Goal: Find specific page/section: Find specific page/section

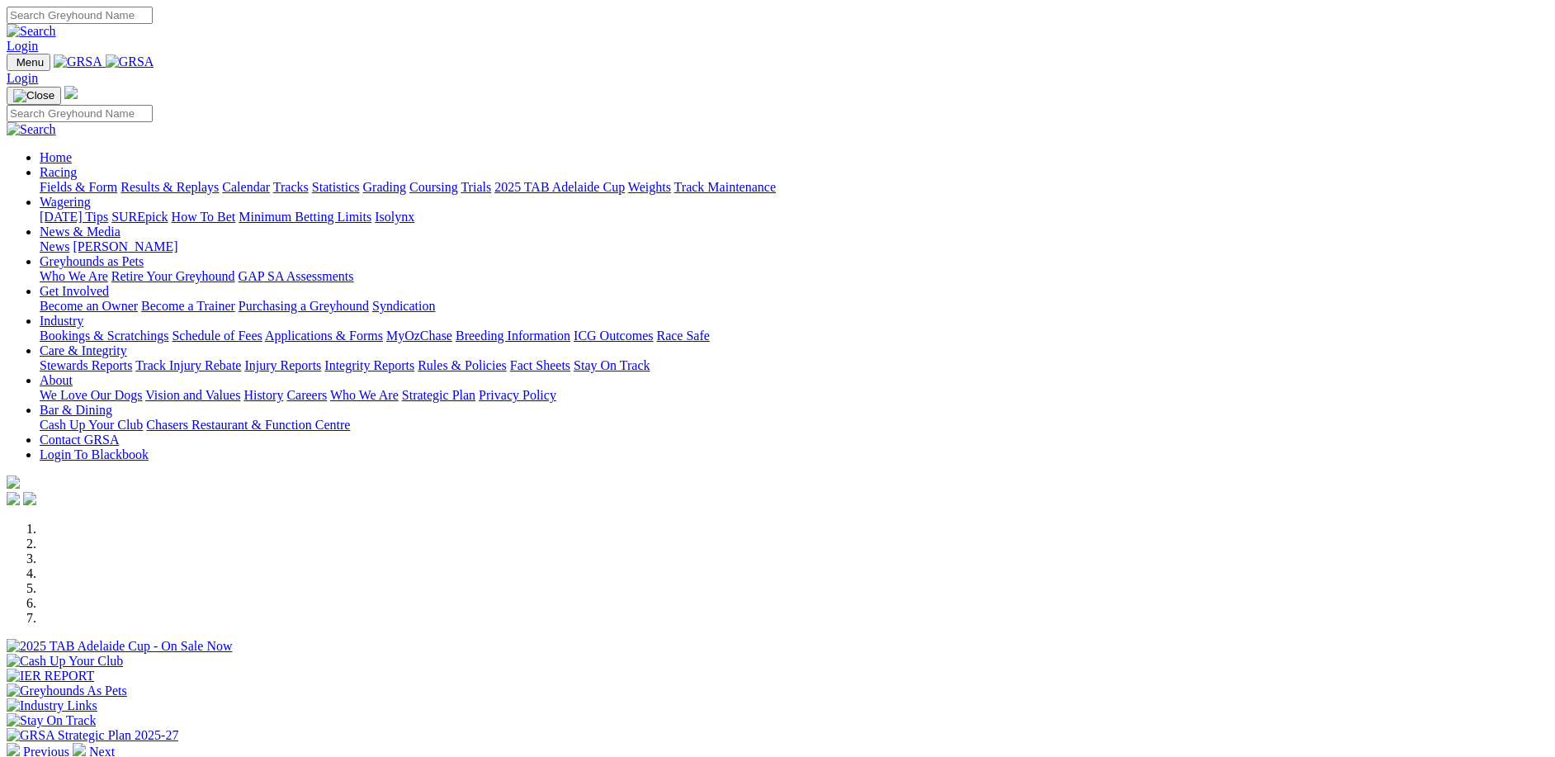
scroll to position [495, 0]
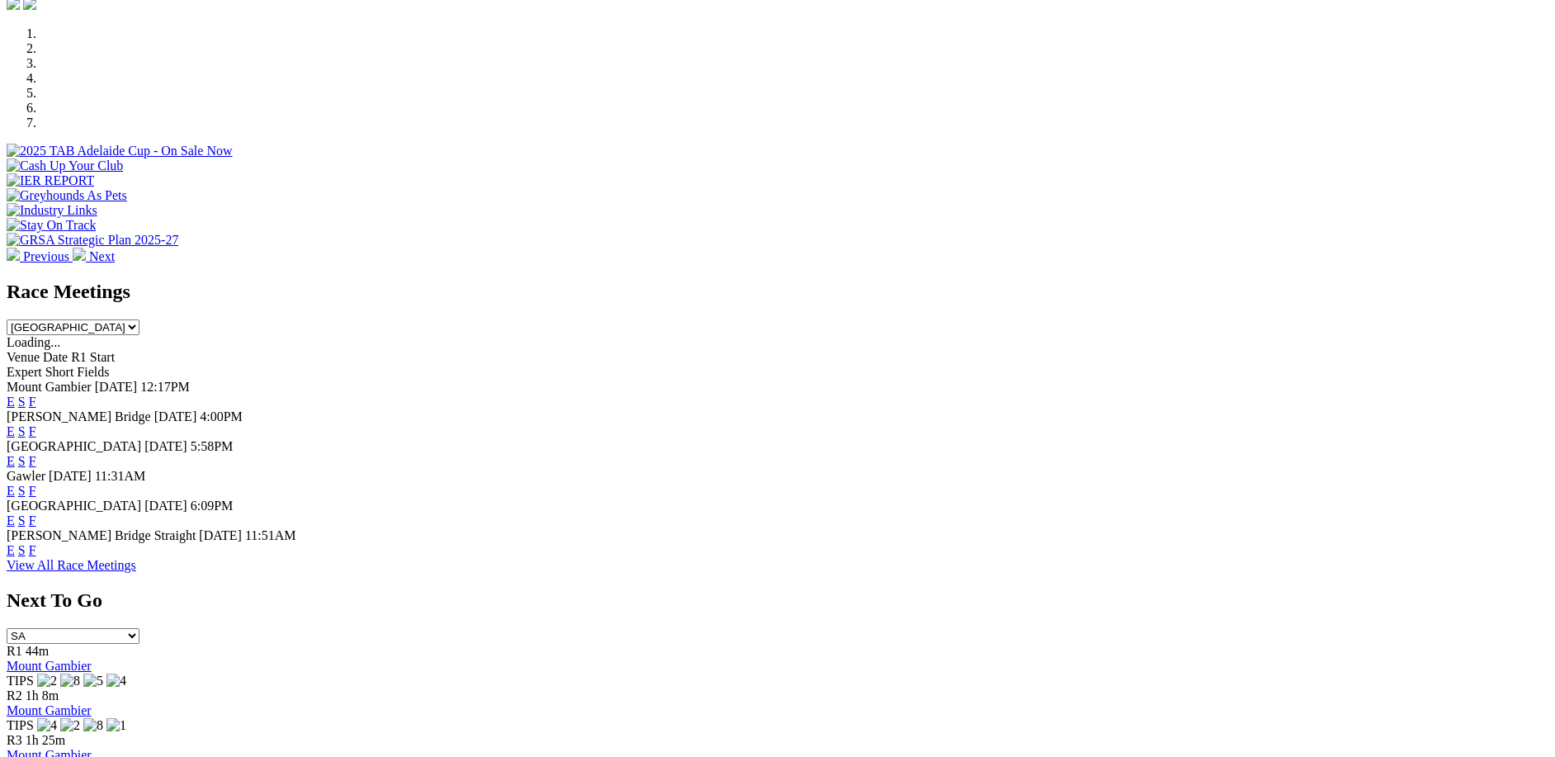
click at [36, 484] on link "F" at bounding box center [32, 491] width 7 height 14
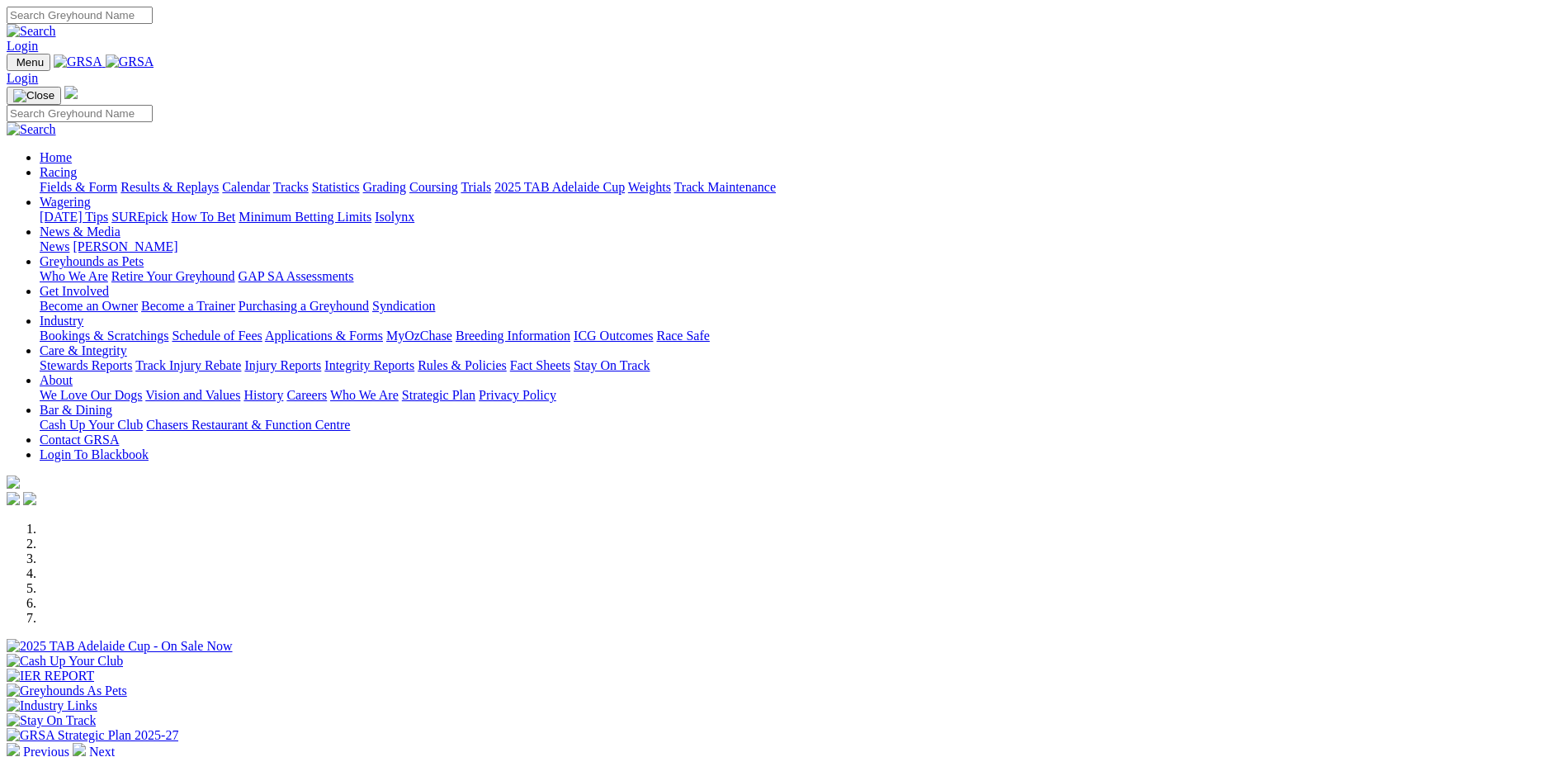
scroll to position [495, 0]
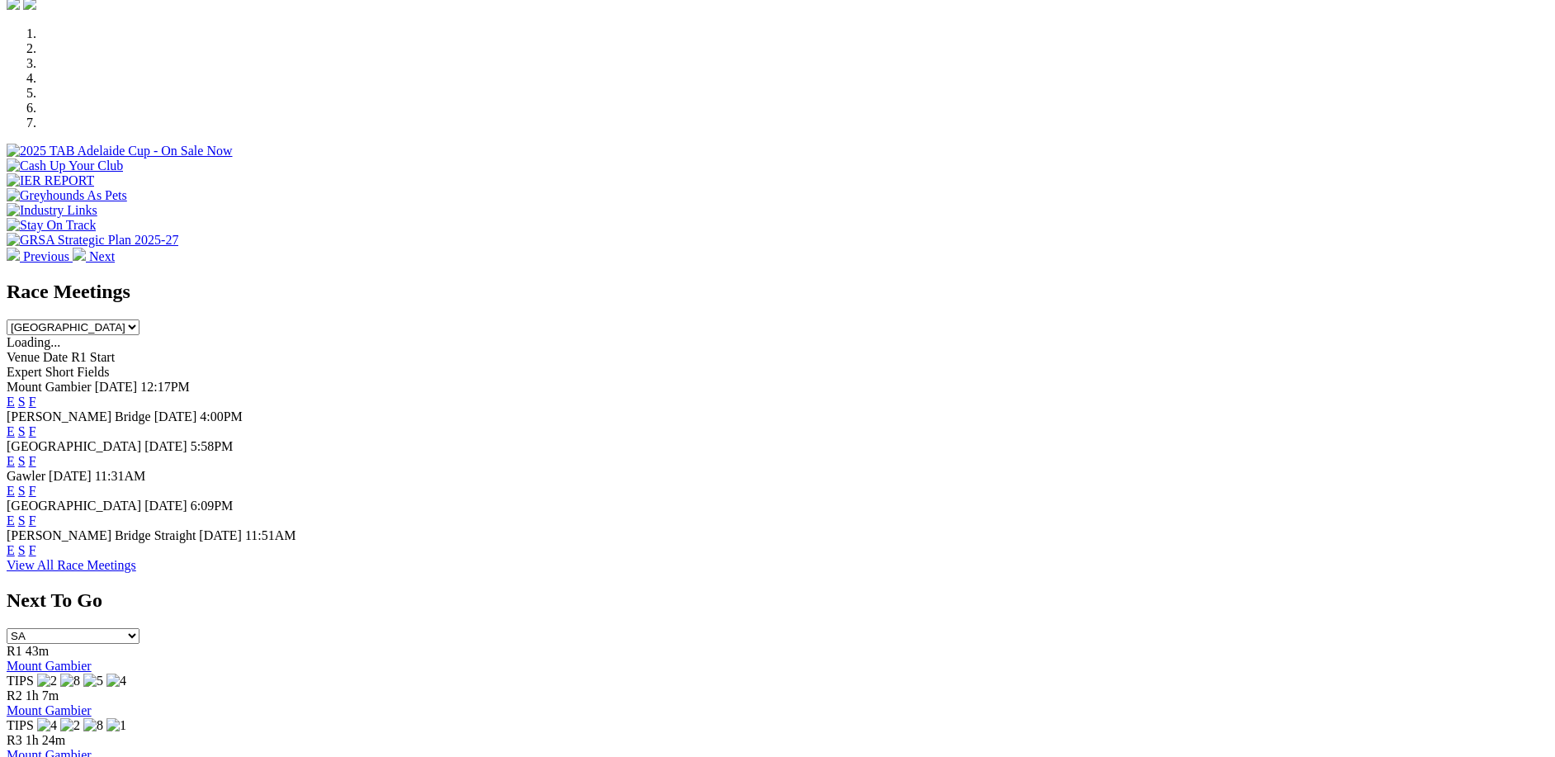
click at [36, 557] on link "F" at bounding box center [32, 550] width 7 height 14
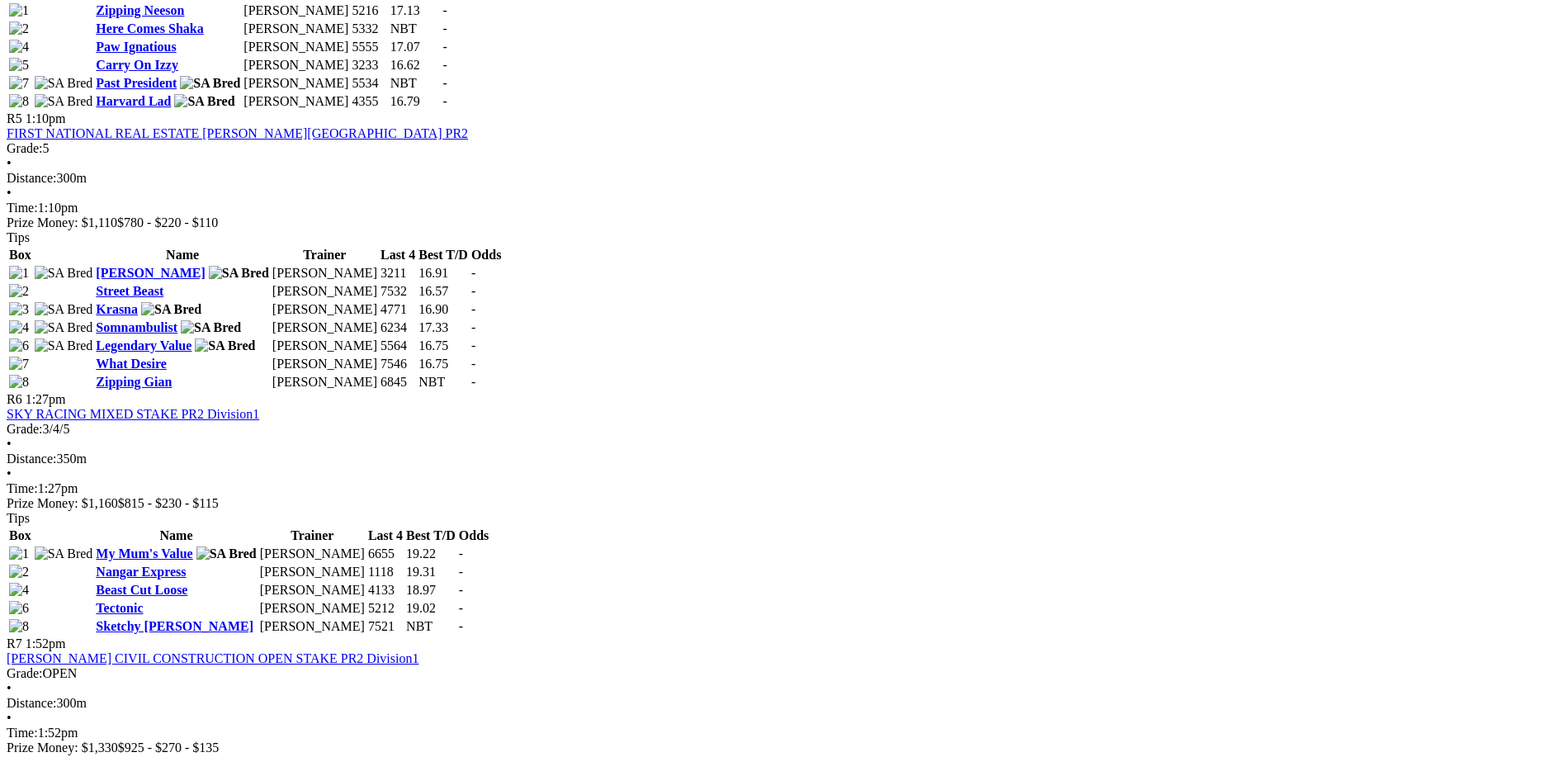
scroll to position [1899, 0]
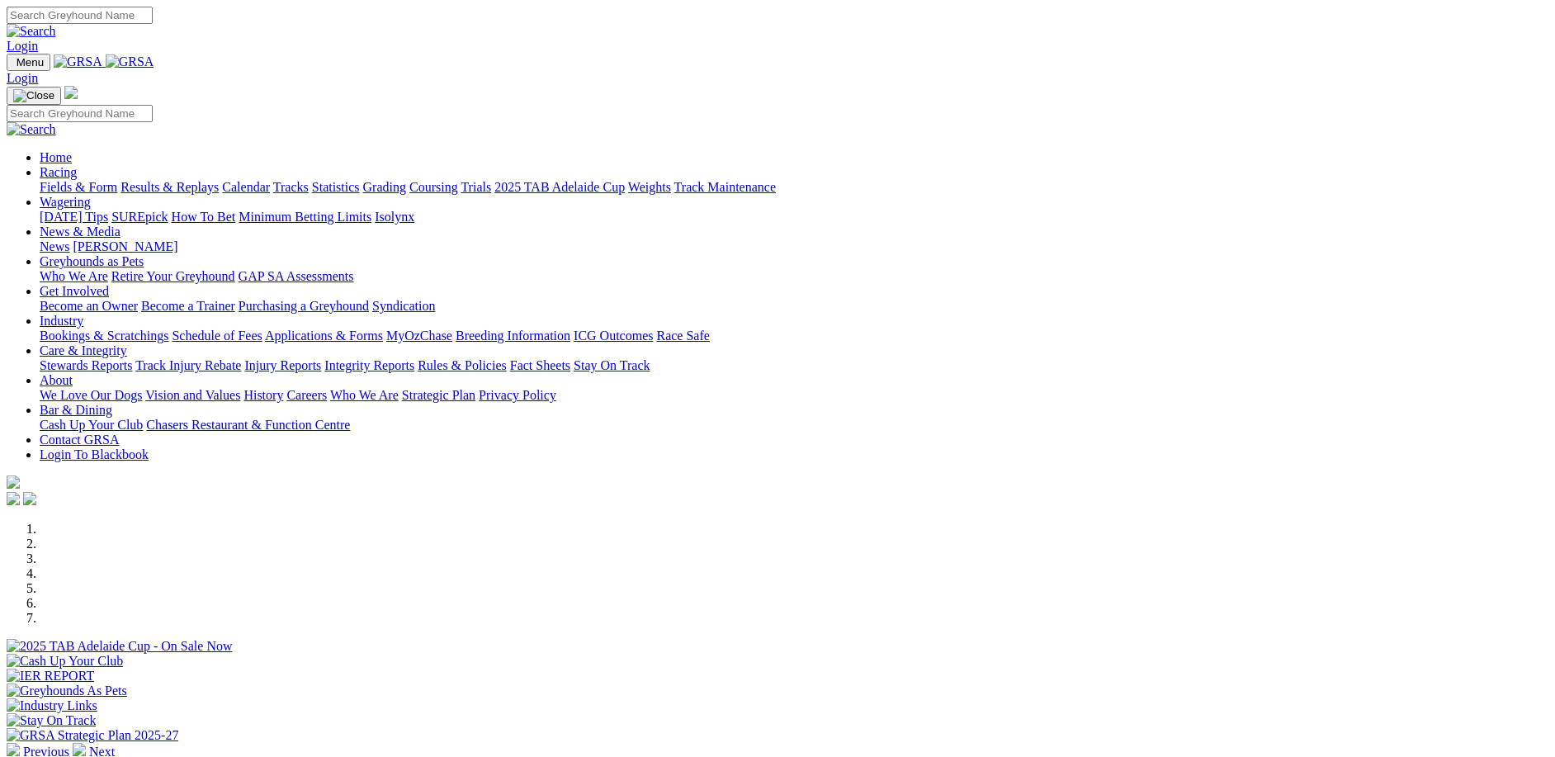
scroll to position [495, 0]
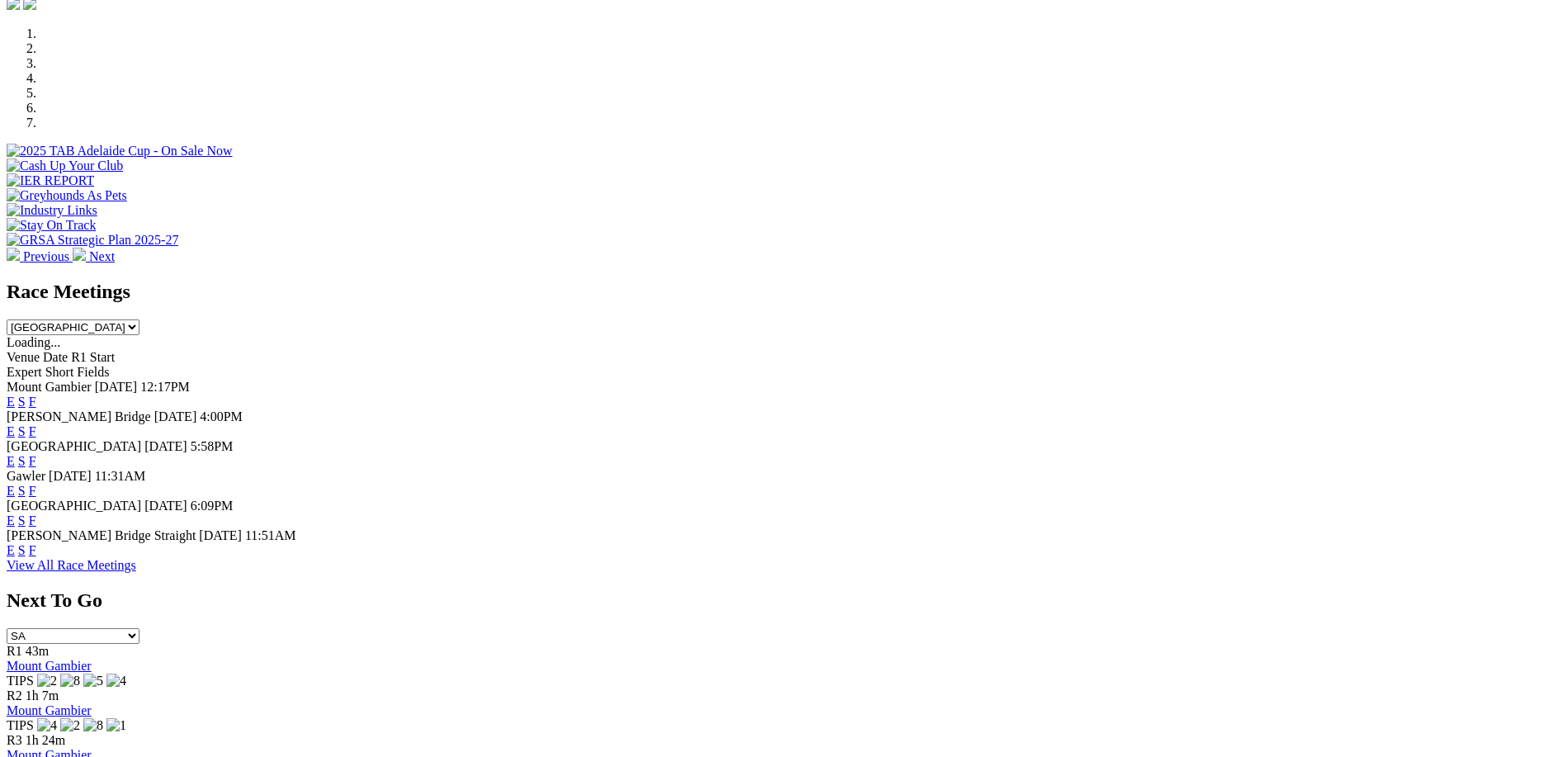
click at [36, 454] on link "F" at bounding box center [32, 461] width 7 height 14
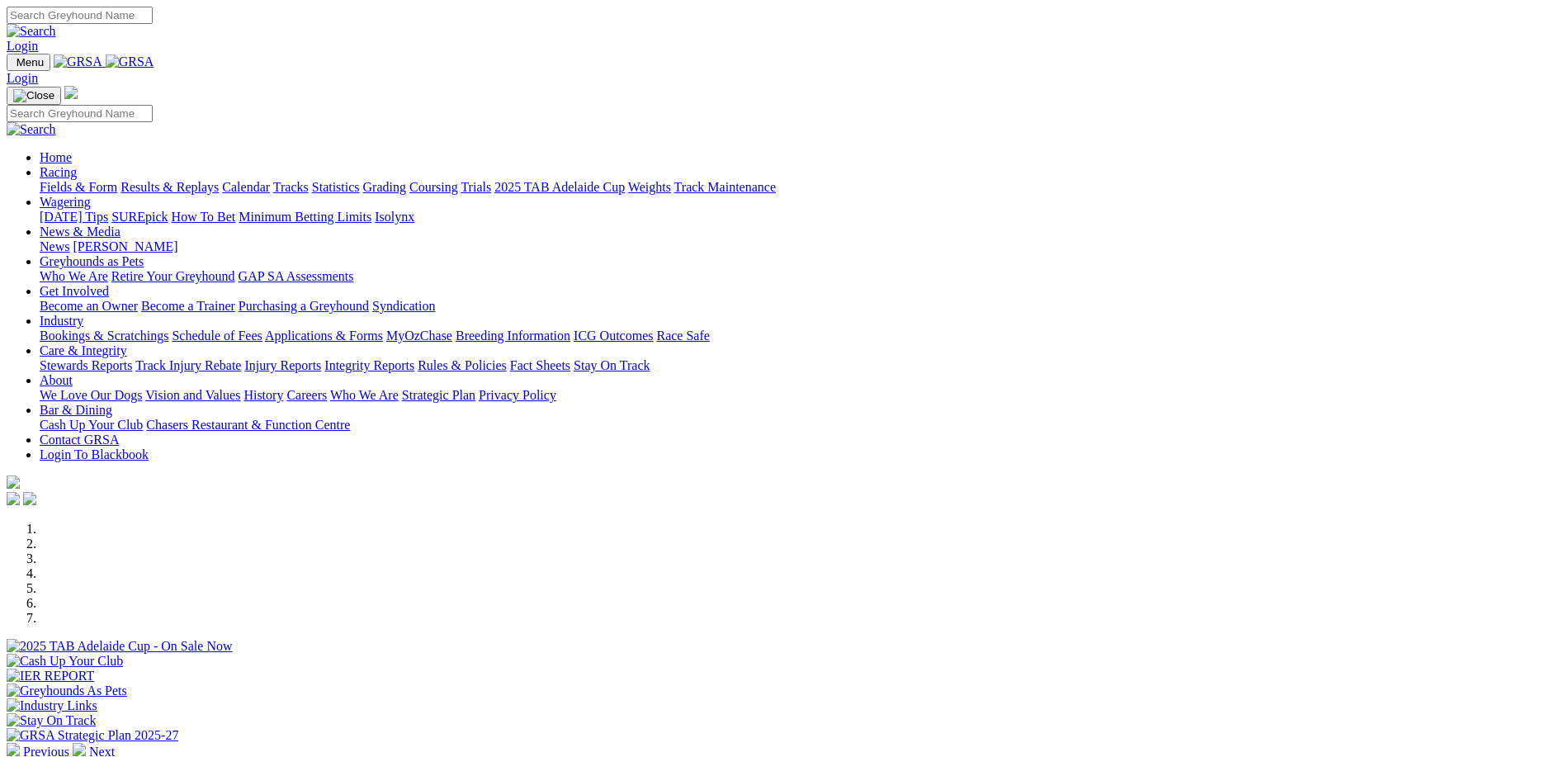
scroll to position [495, 0]
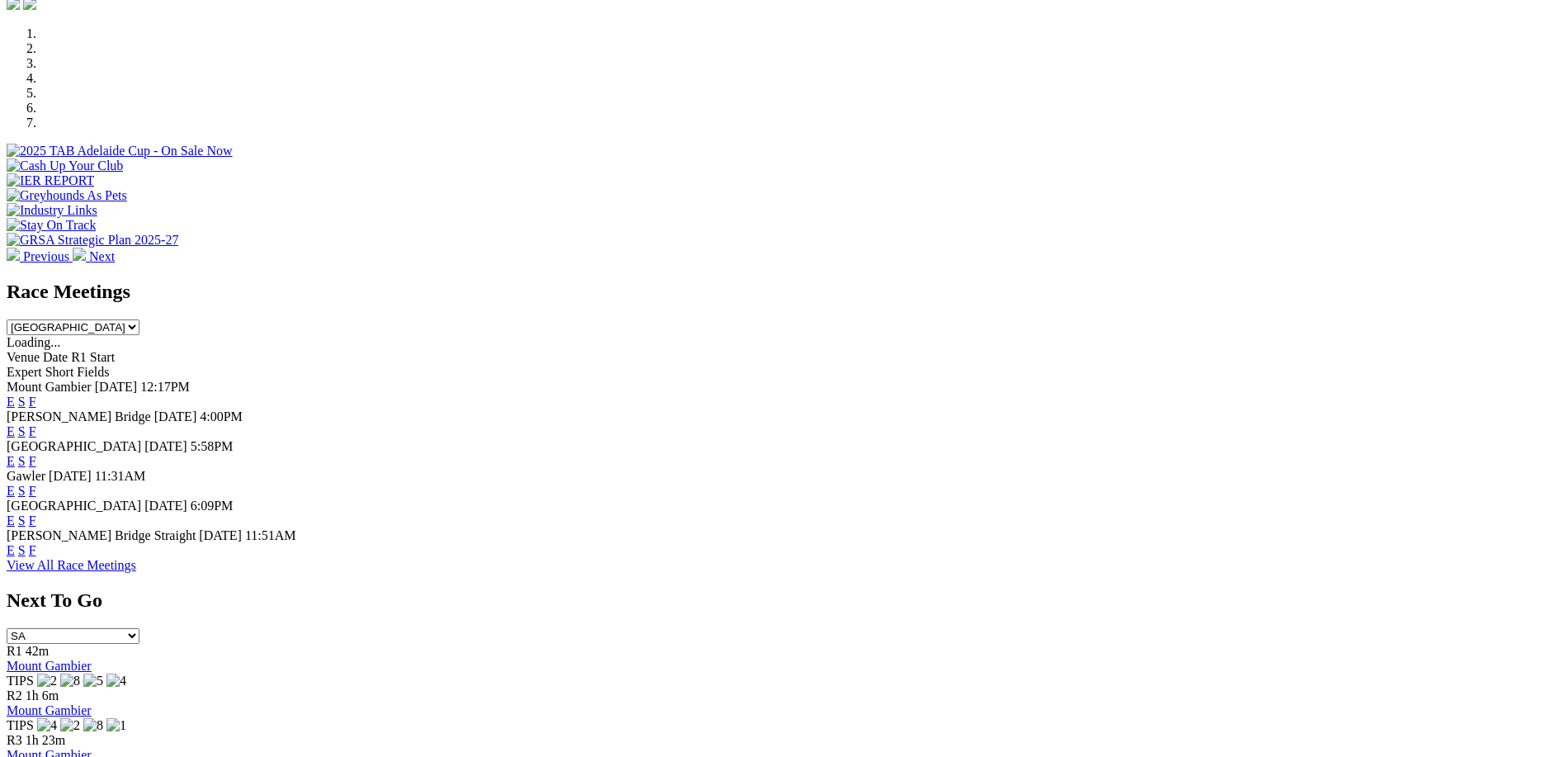
click at [36, 514] on link "F" at bounding box center [32, 521] width 7 height 14
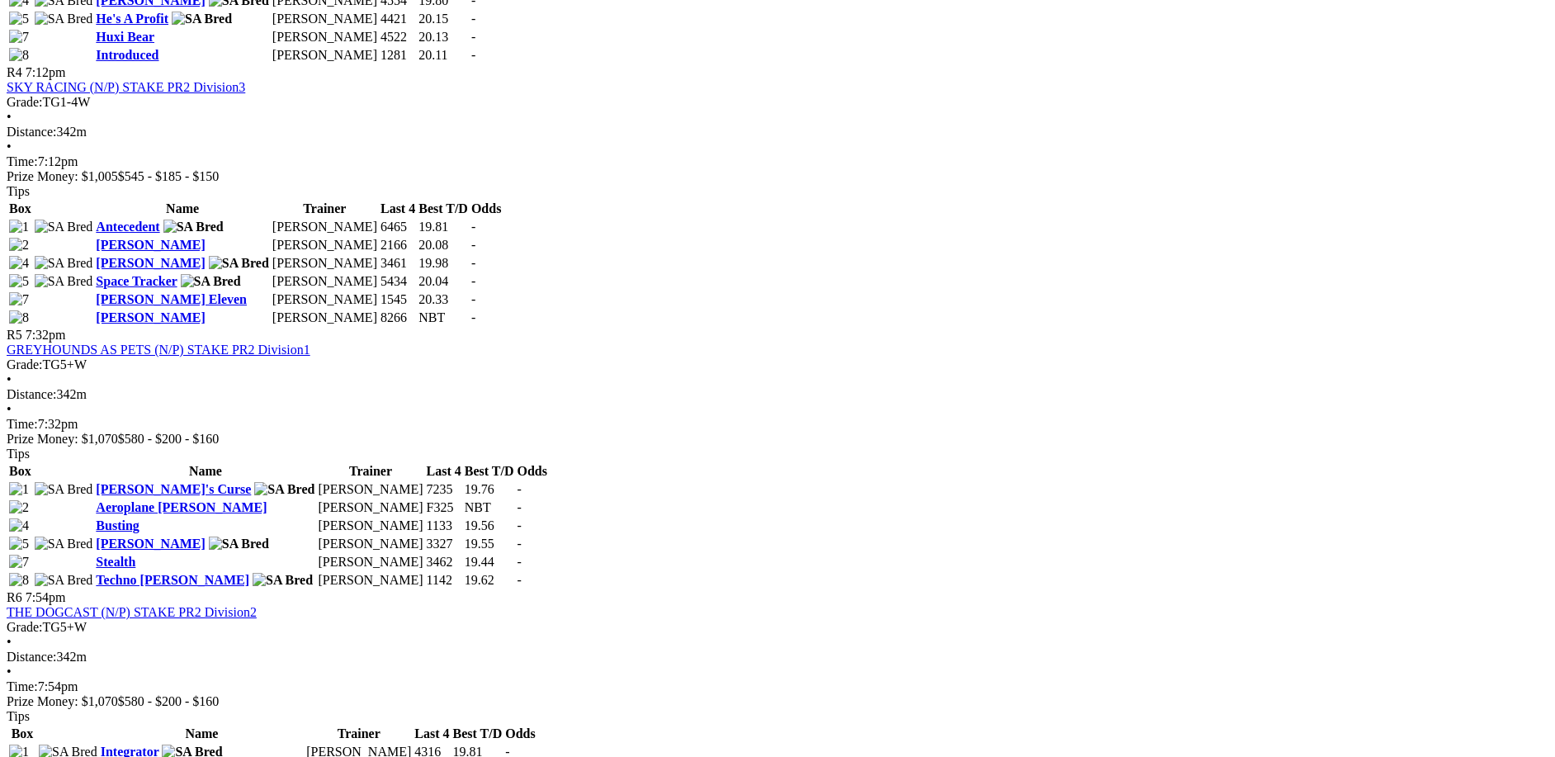
scroll to position [1899, 0]
